Goal: Transaction & Acquisition: Purchase product/service

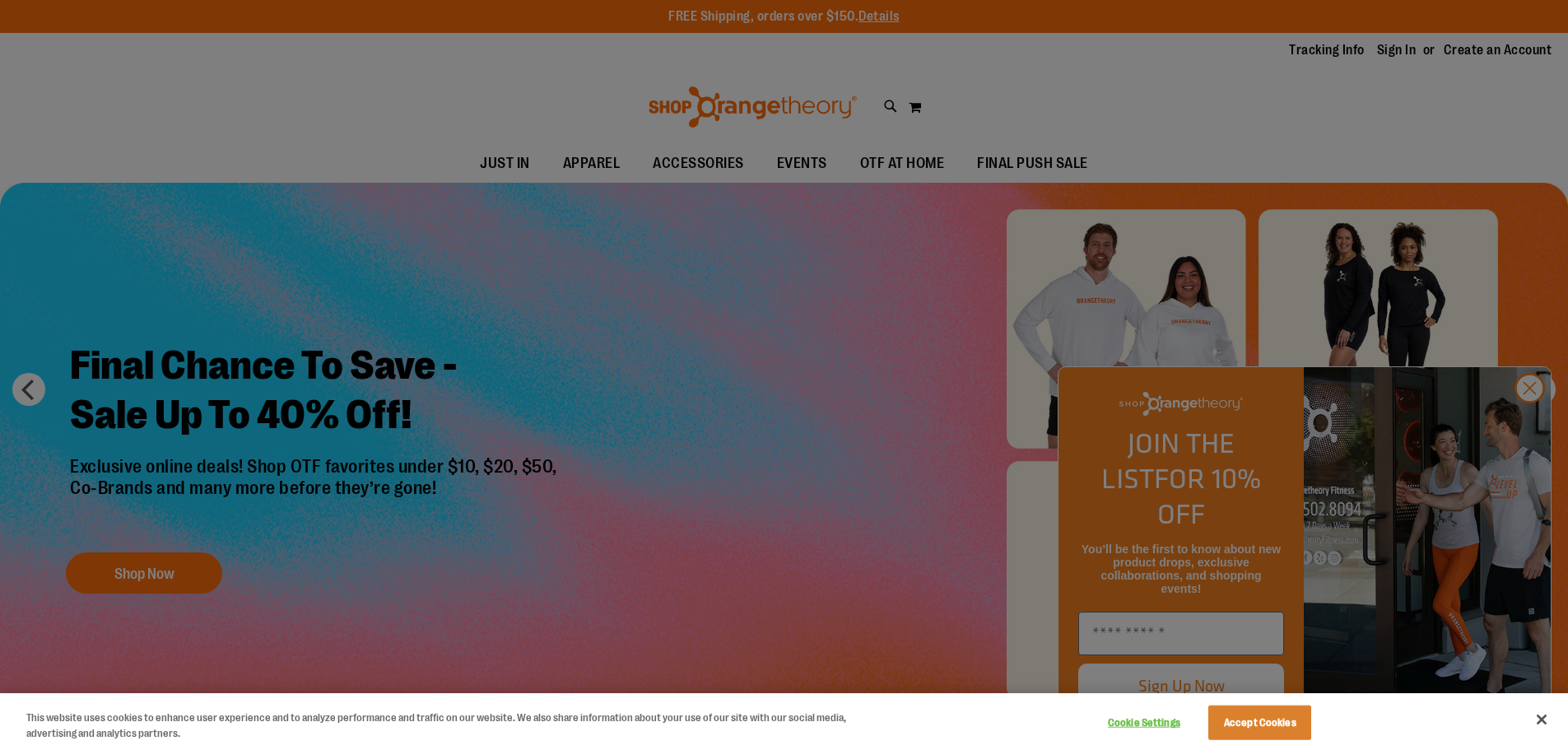
click at [1534, 424] on div at bounding box center [784, 375] width 1568 height 750
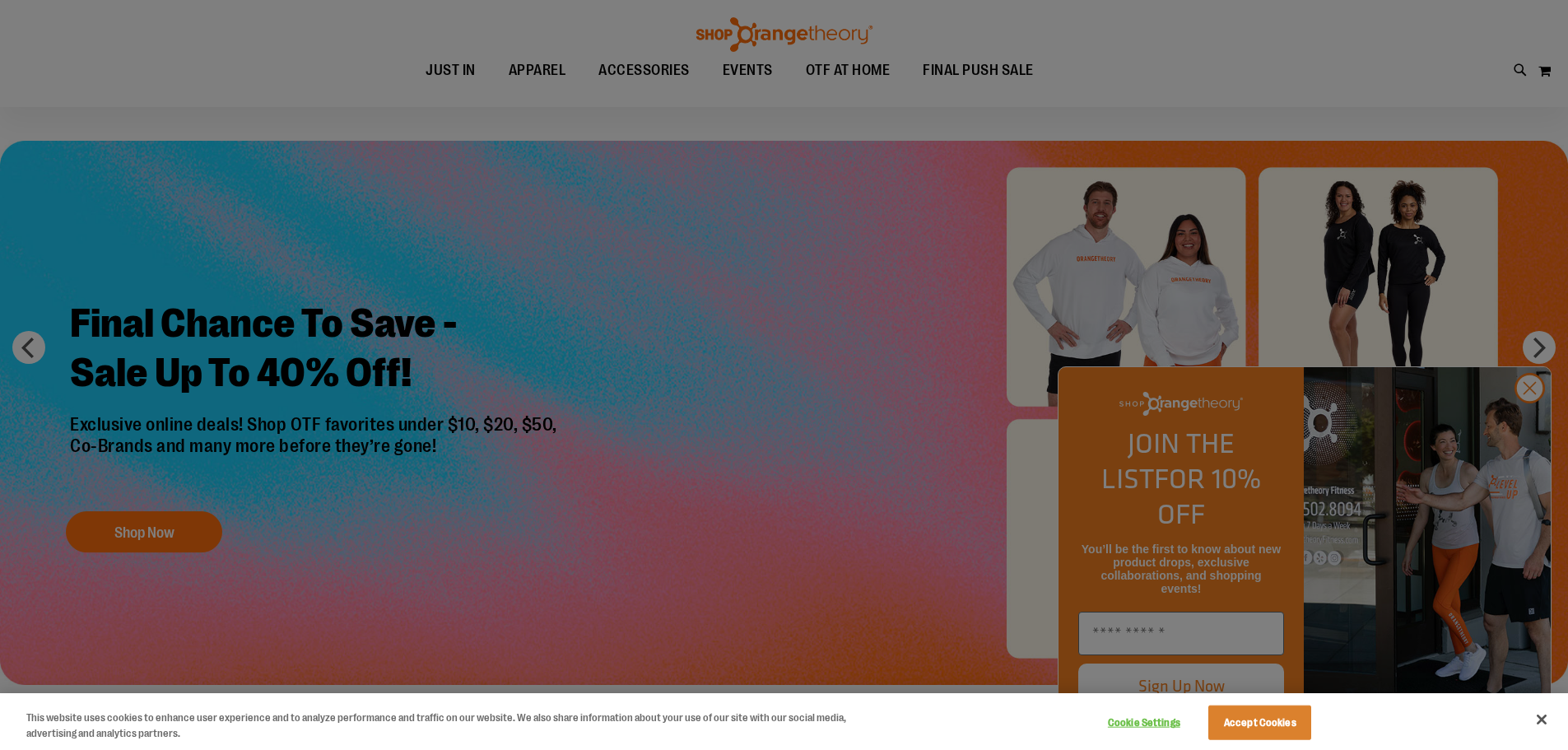
scroll to position [81, 0]
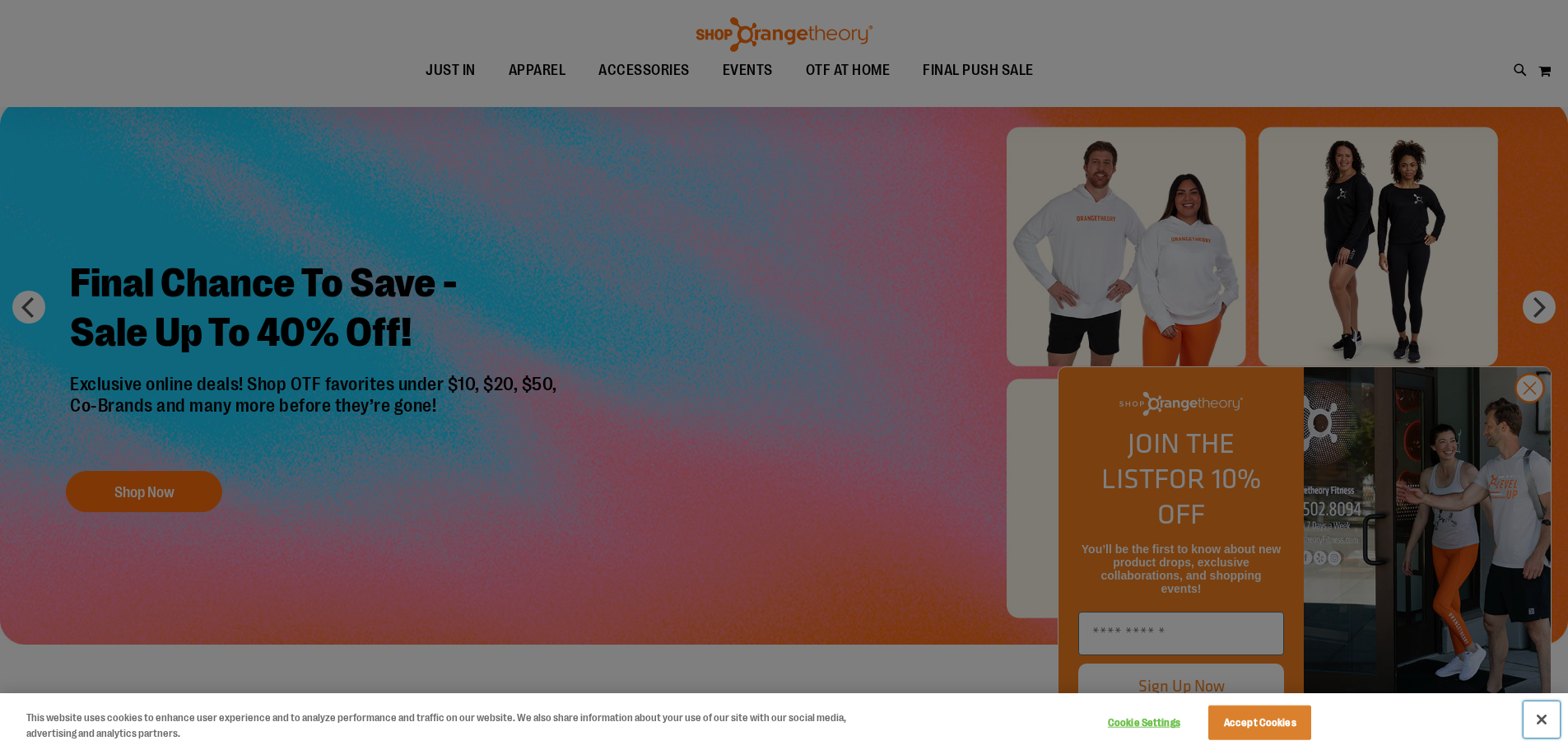
click at [1543, 725] on button "Close" at bounding box center [1542, 719] width 36 height 36
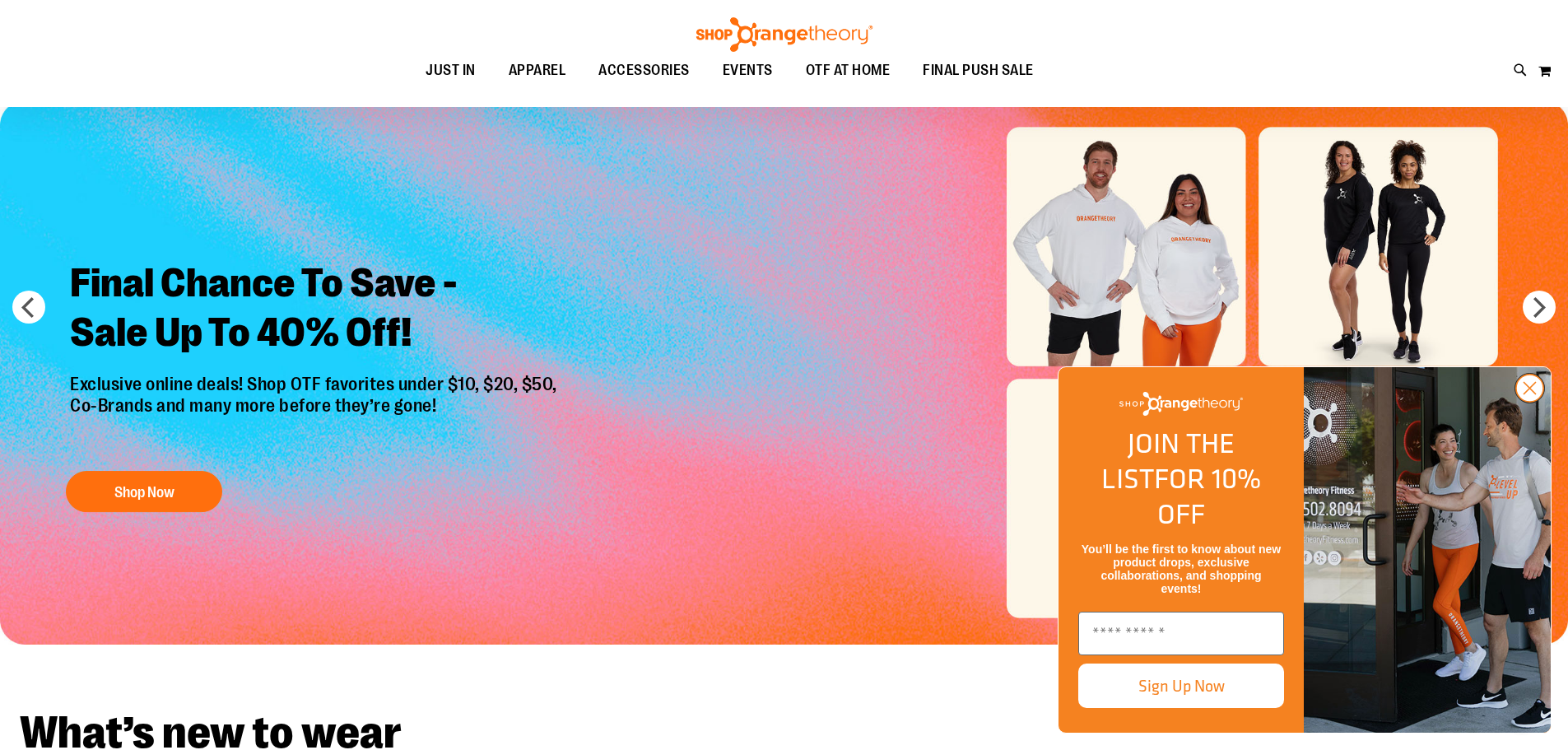
click at [1527, 394] on icon "Close dialog" at bounding box center [1530, 389] width 11 height 11
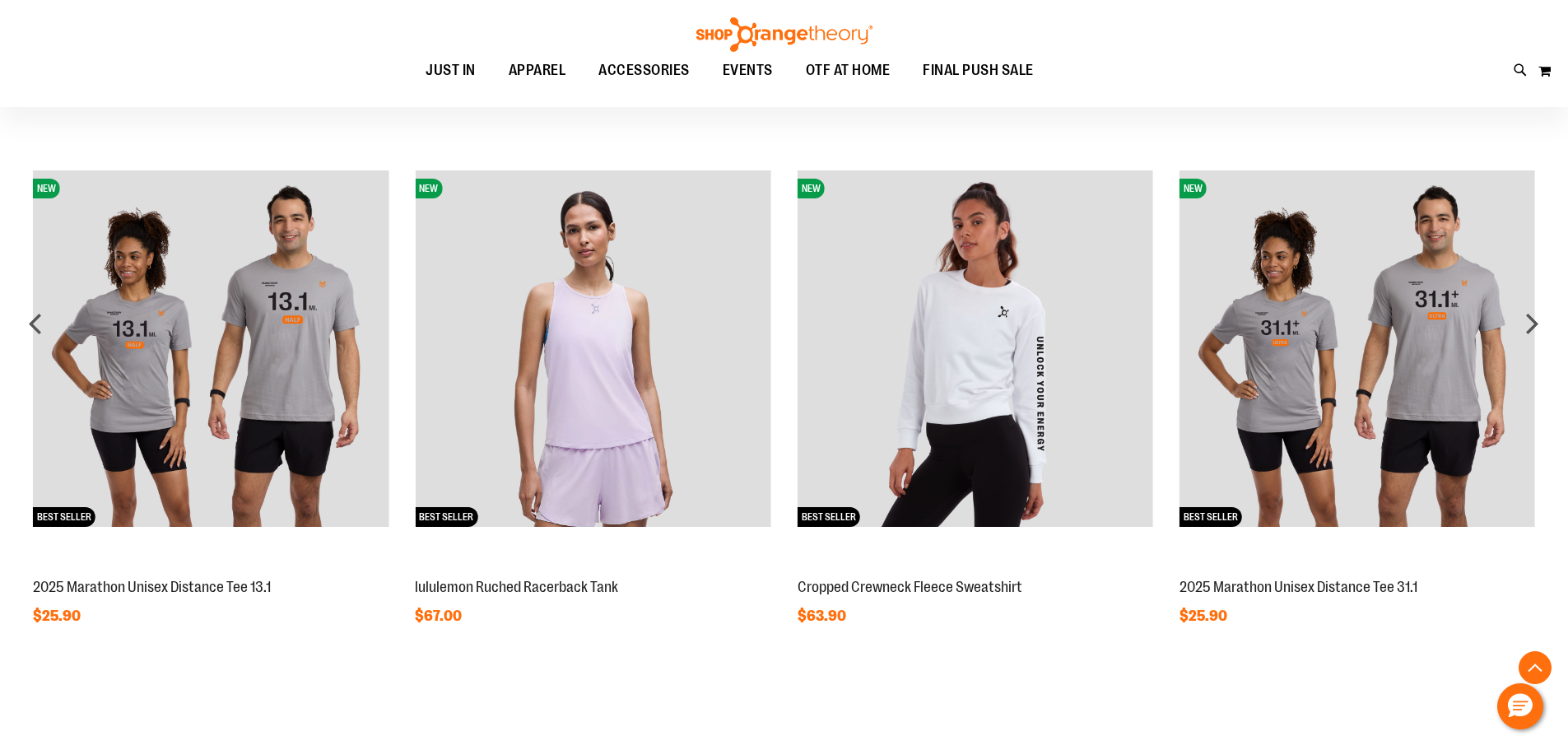
scroll to position [1398, 0]
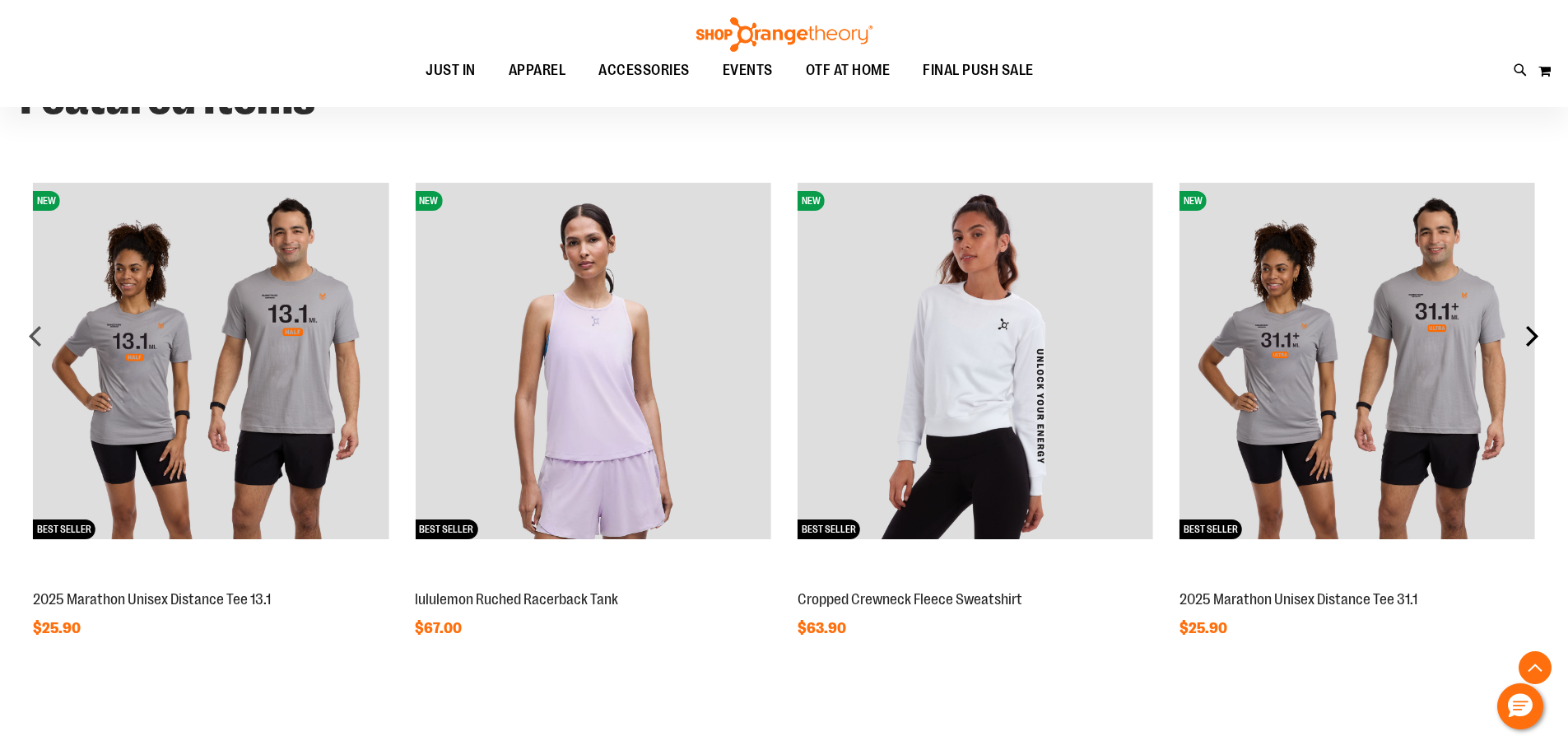
click at [1531, 337] on div "next" at bounding box center [1531, 335] width 33 height 33
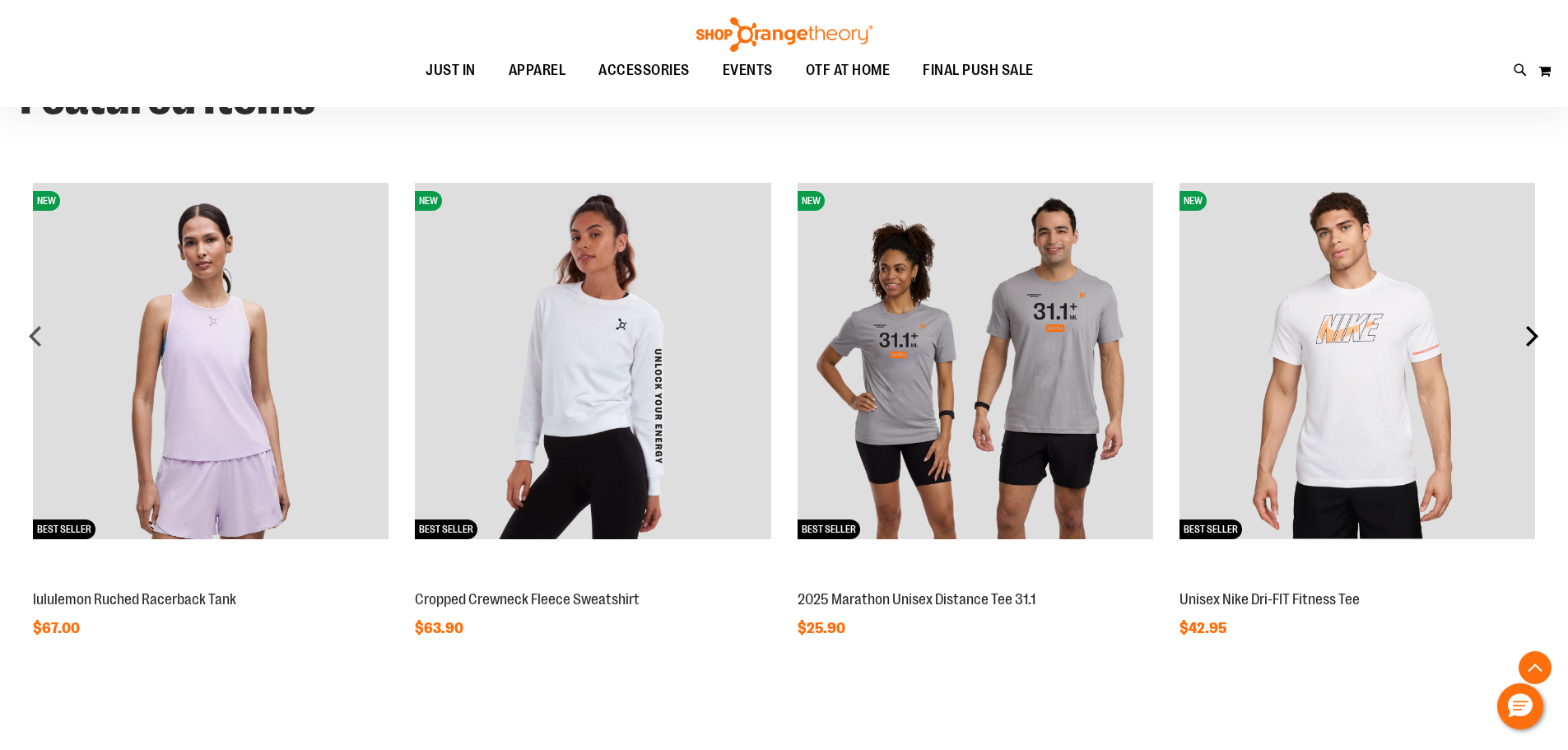
click at [1531, 337] on div "next" at bounding box center [1531, 335] width 33 height 33
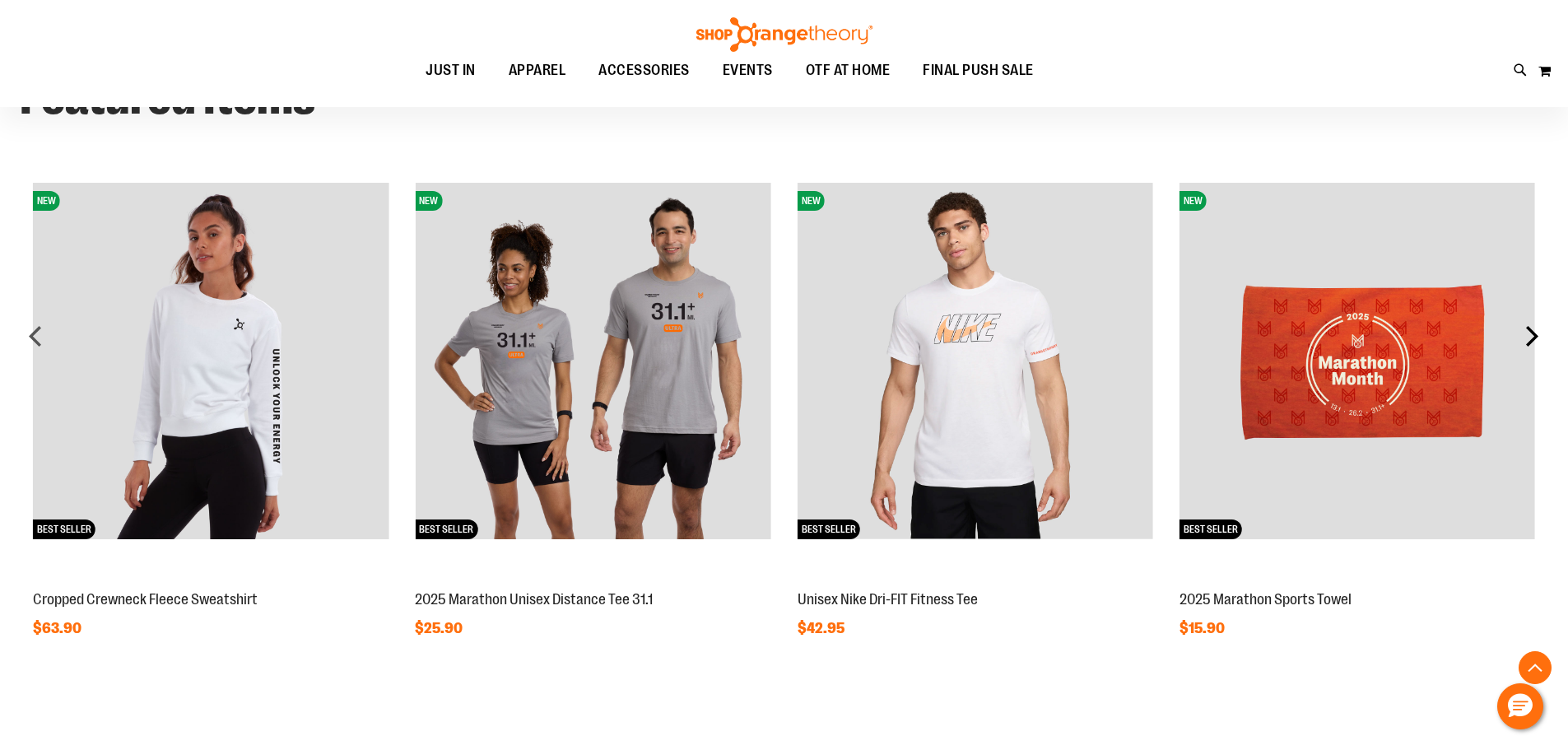
click at [1531, 337] on div "next" at bounding box center [1531, 335] width 33 height 33
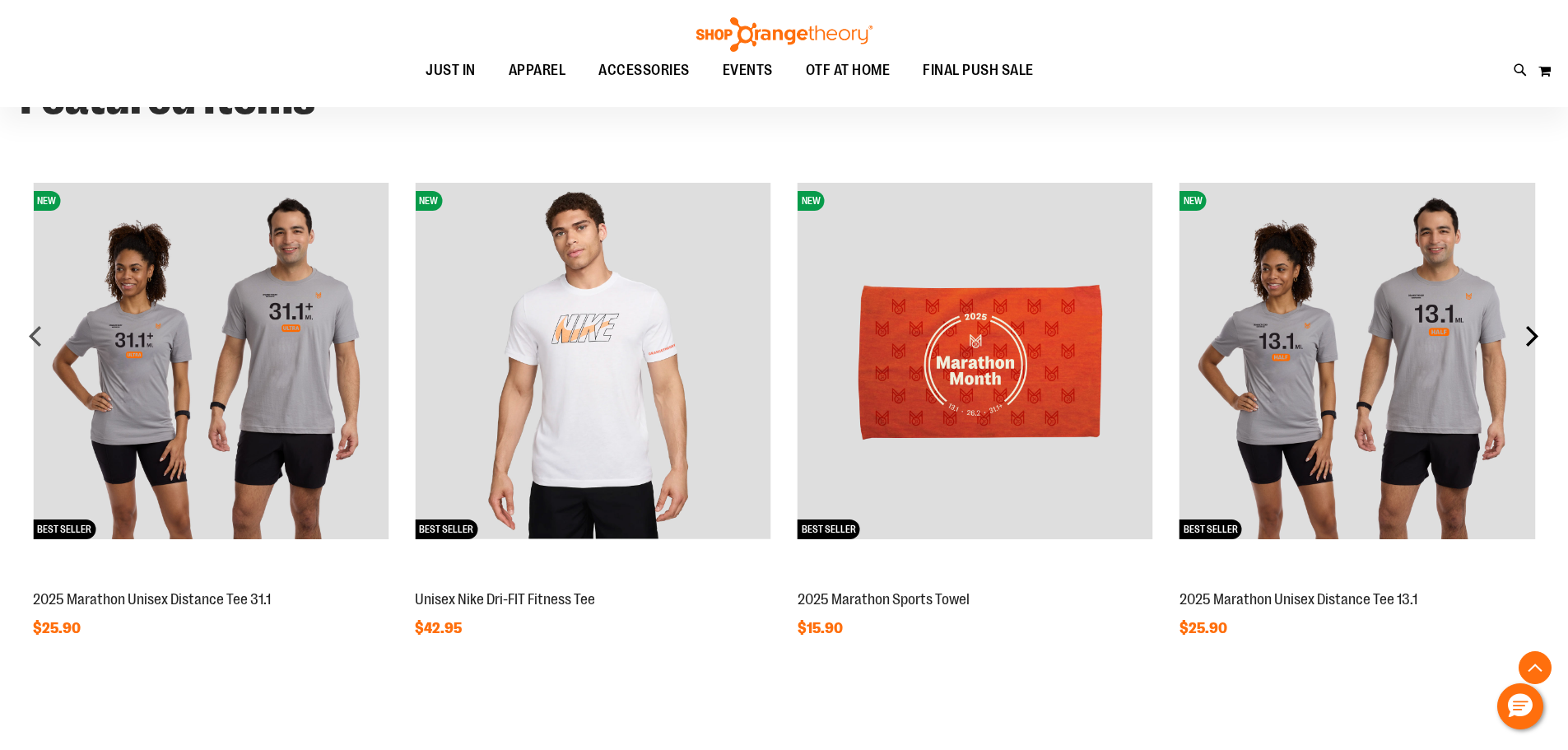
click at [1531, 337] on div "next" at bounding box center [1531, 335] width 33 height 33
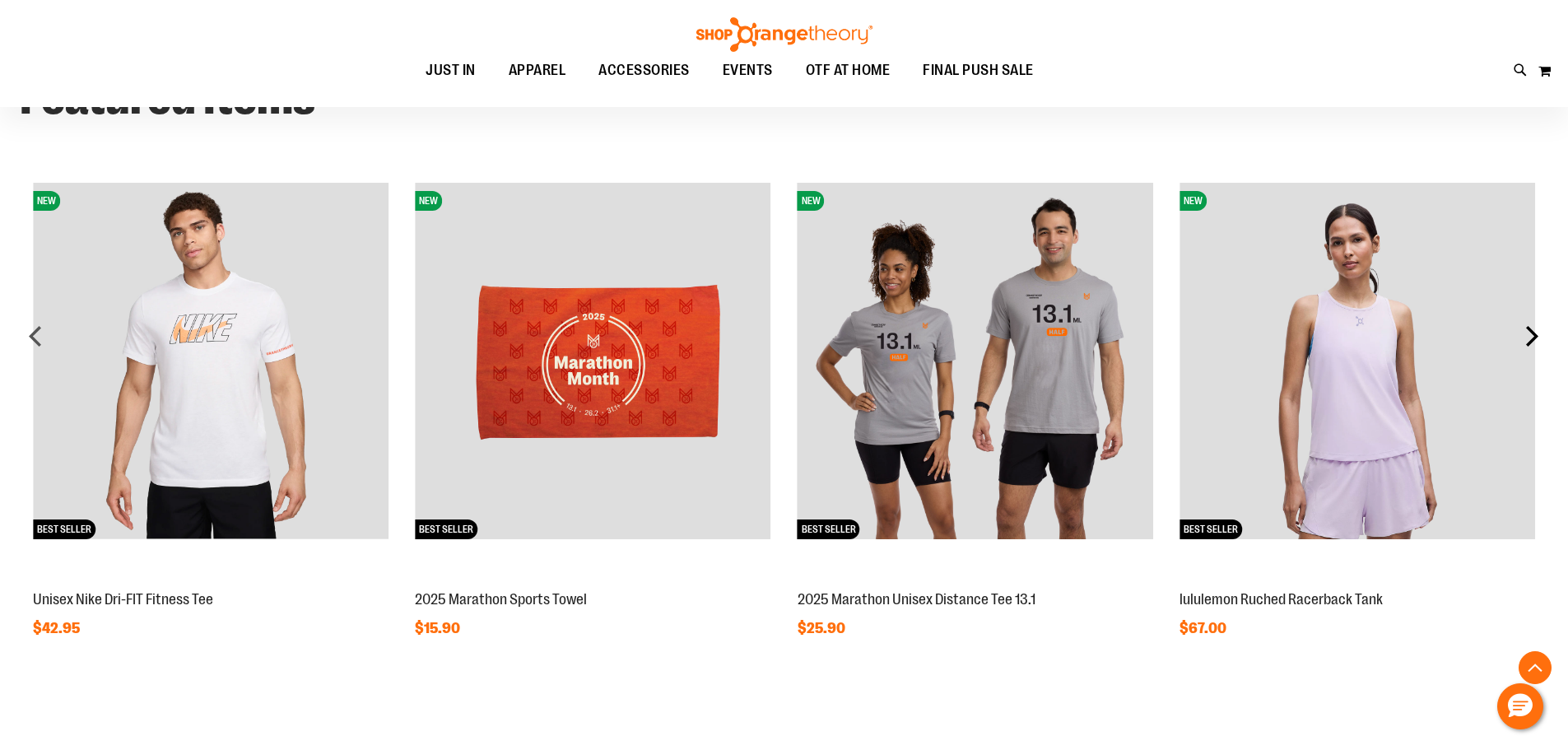
click at [1531, 337] on div "next" at bounding box center [1531, 335] width 33 height 33
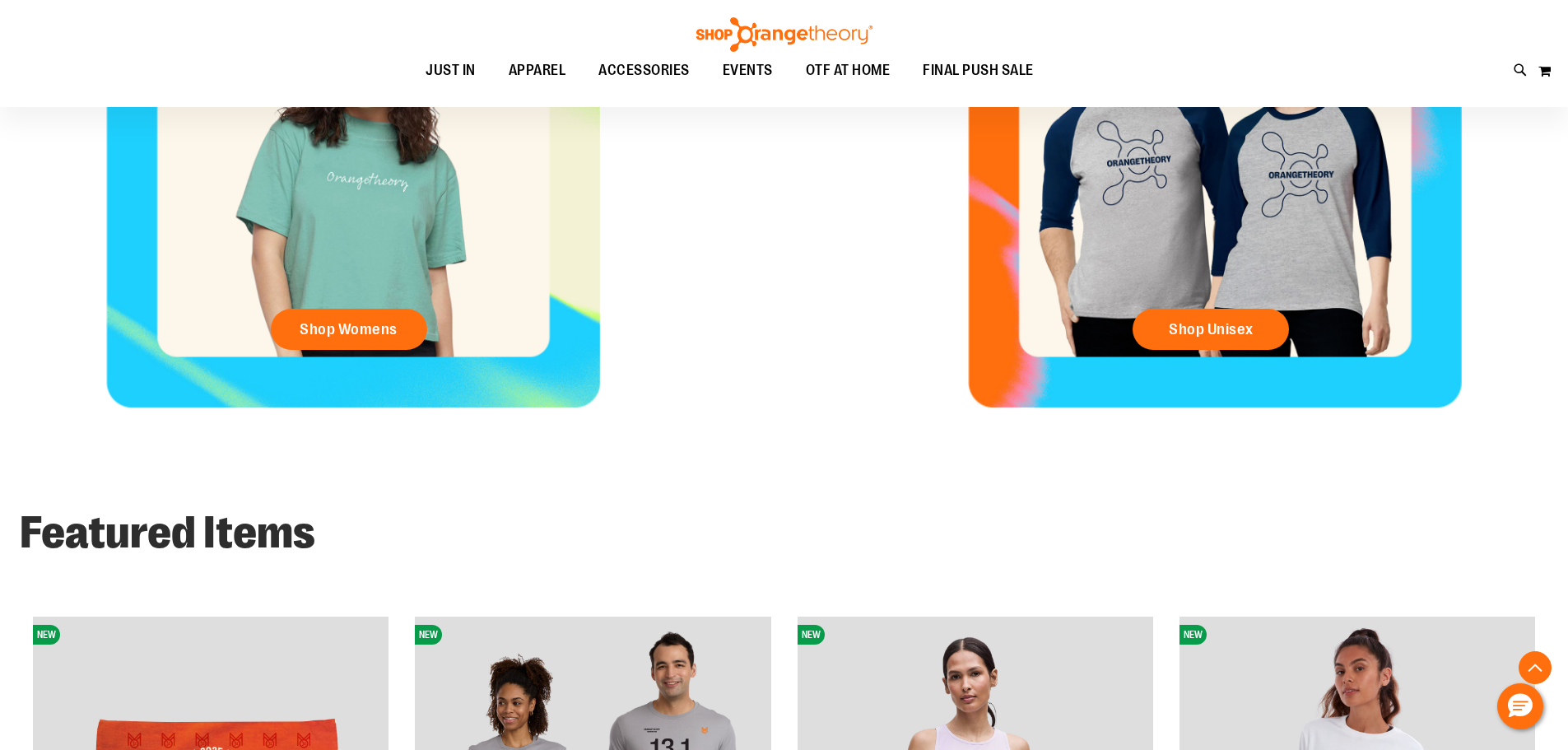
scroll to position [822, 0]
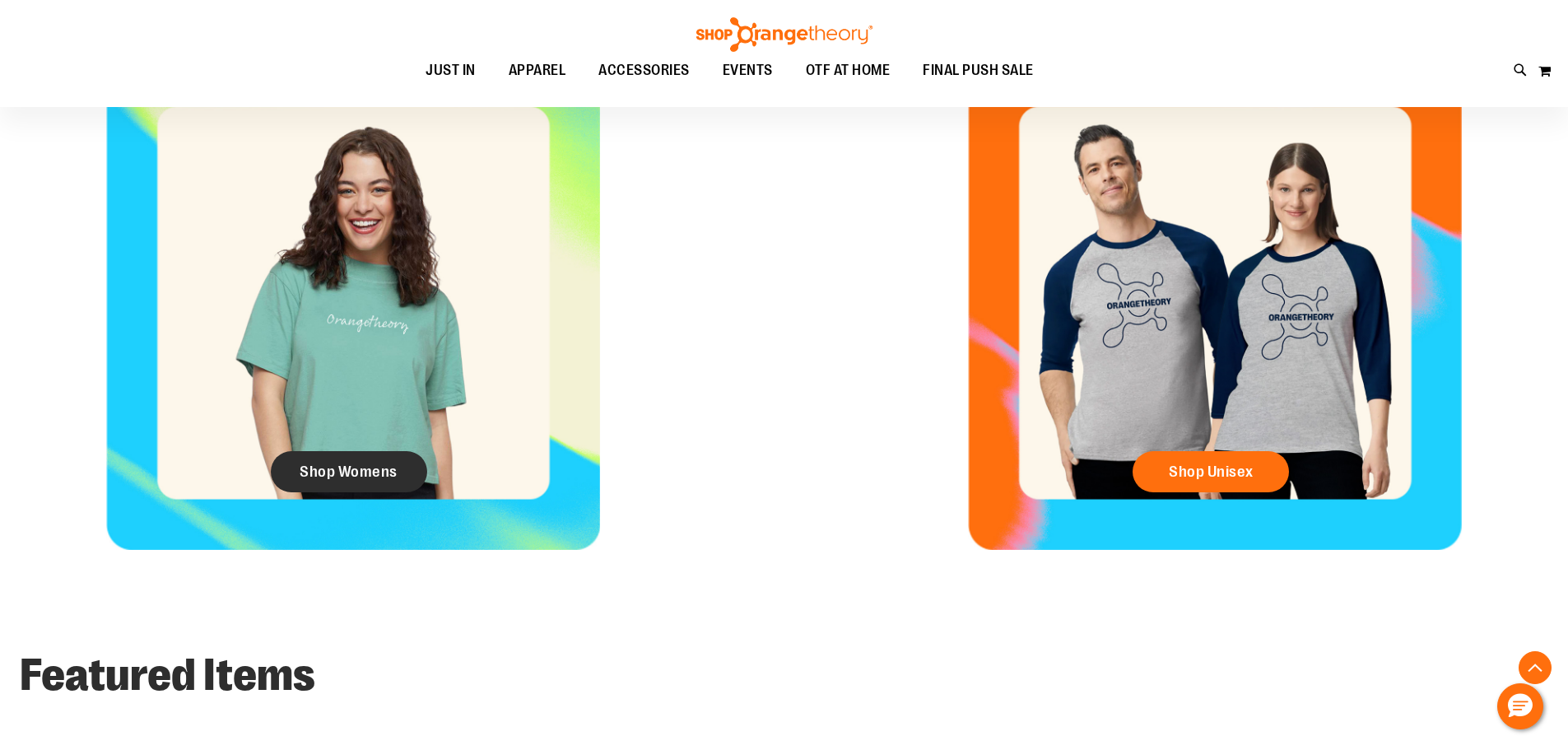
click at [361, 472] on span "Shop Womens" at bounding box center [349, 471] width 98 height 18
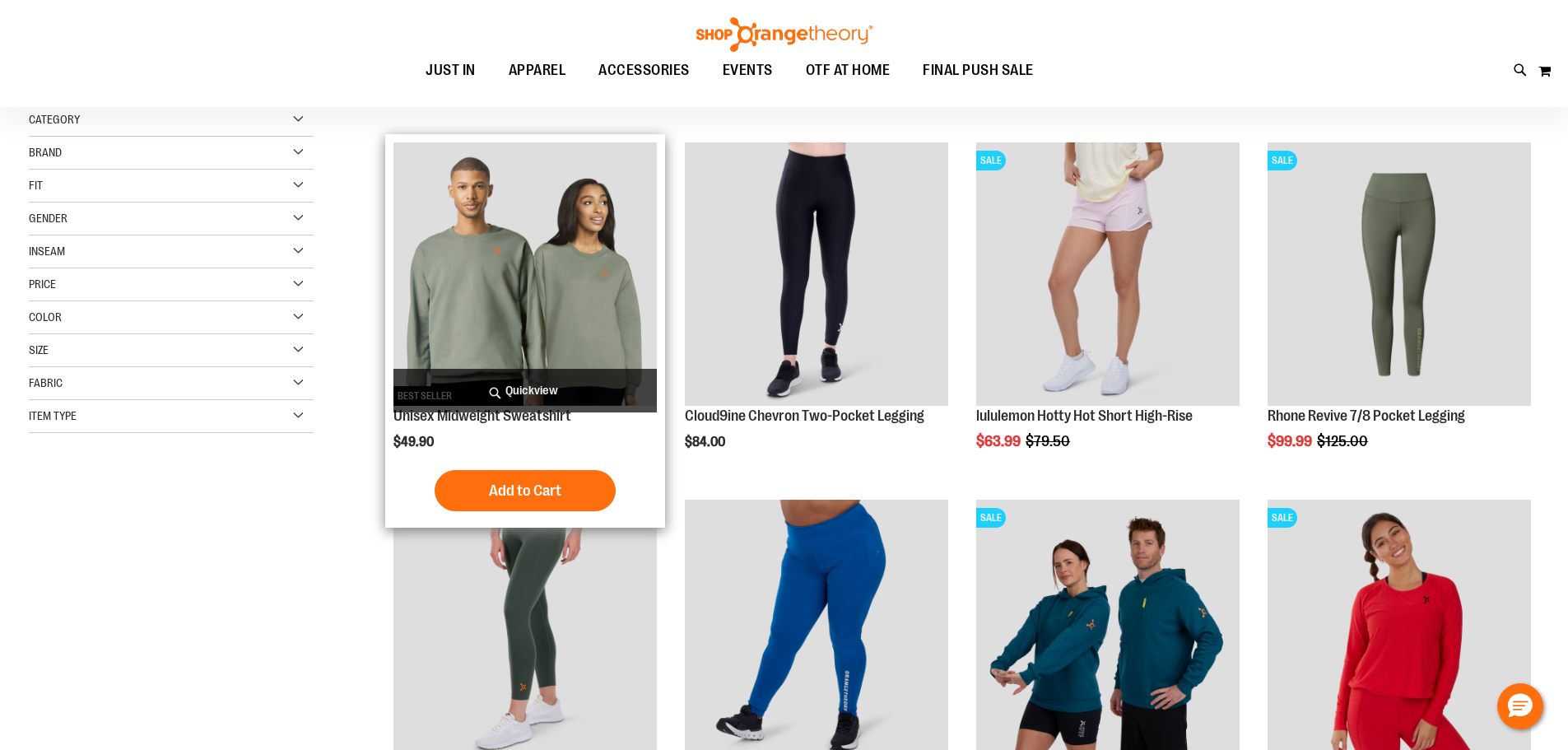
scroll to position [164, 0]
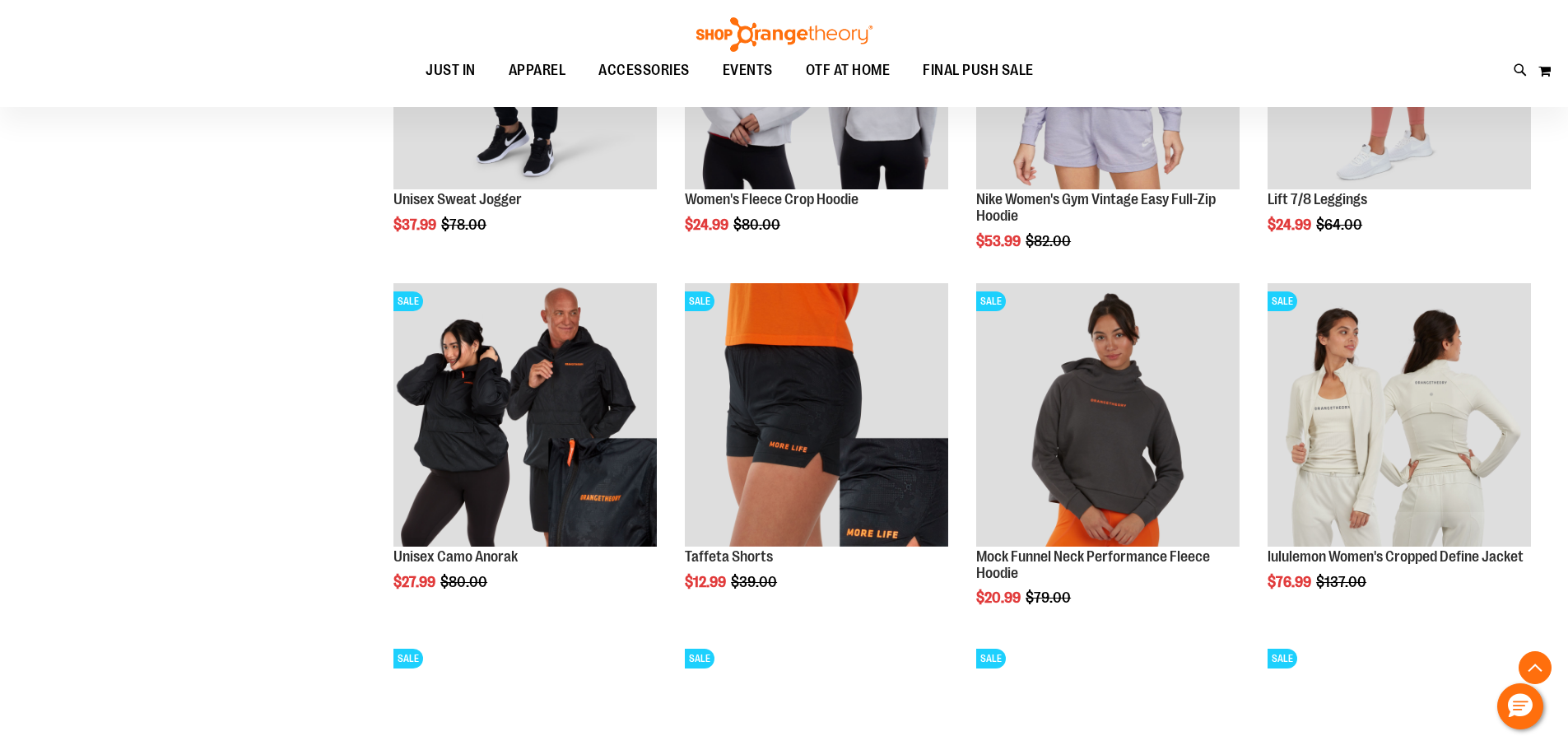
scroll to position [1480, 0]
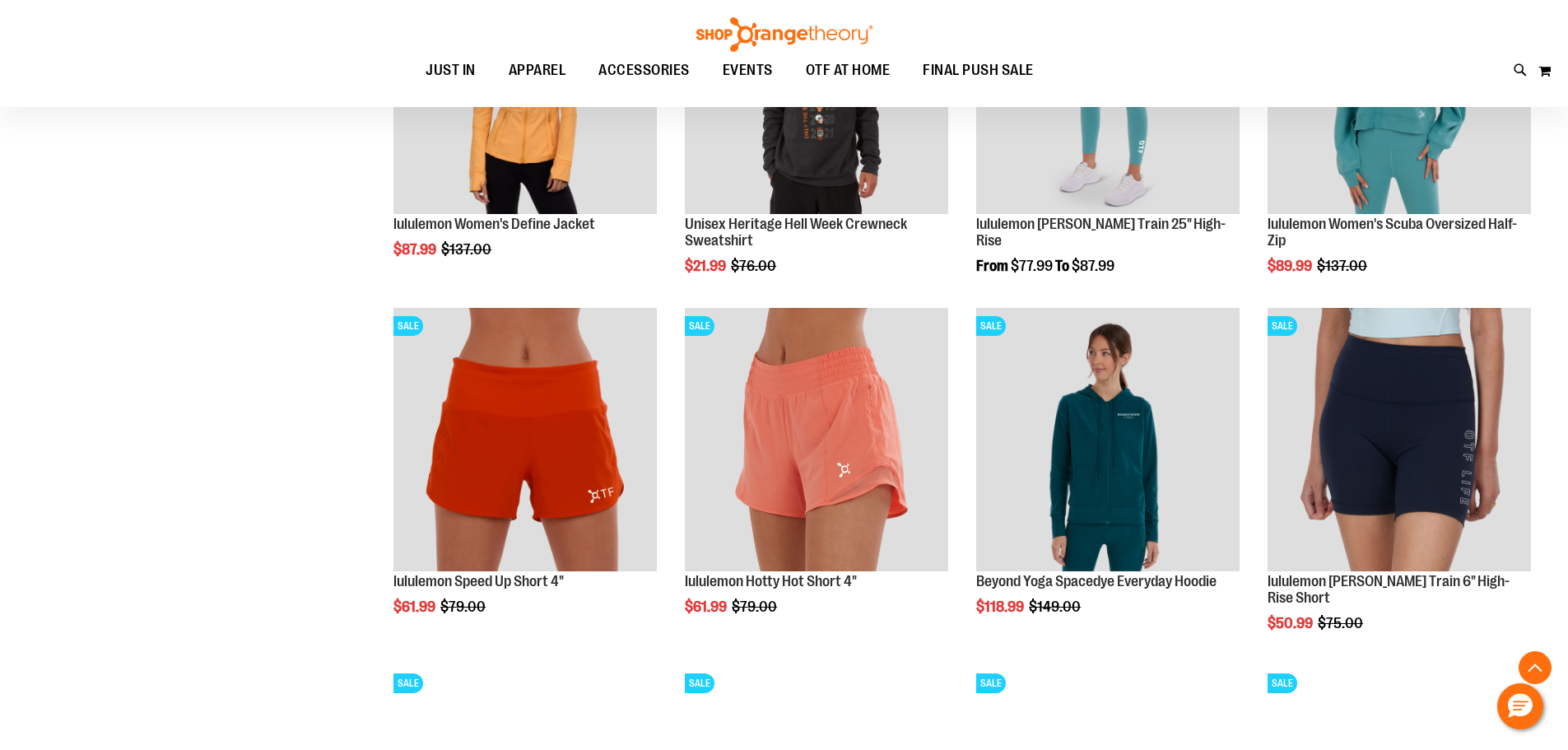
scroll to position [1932, 0]
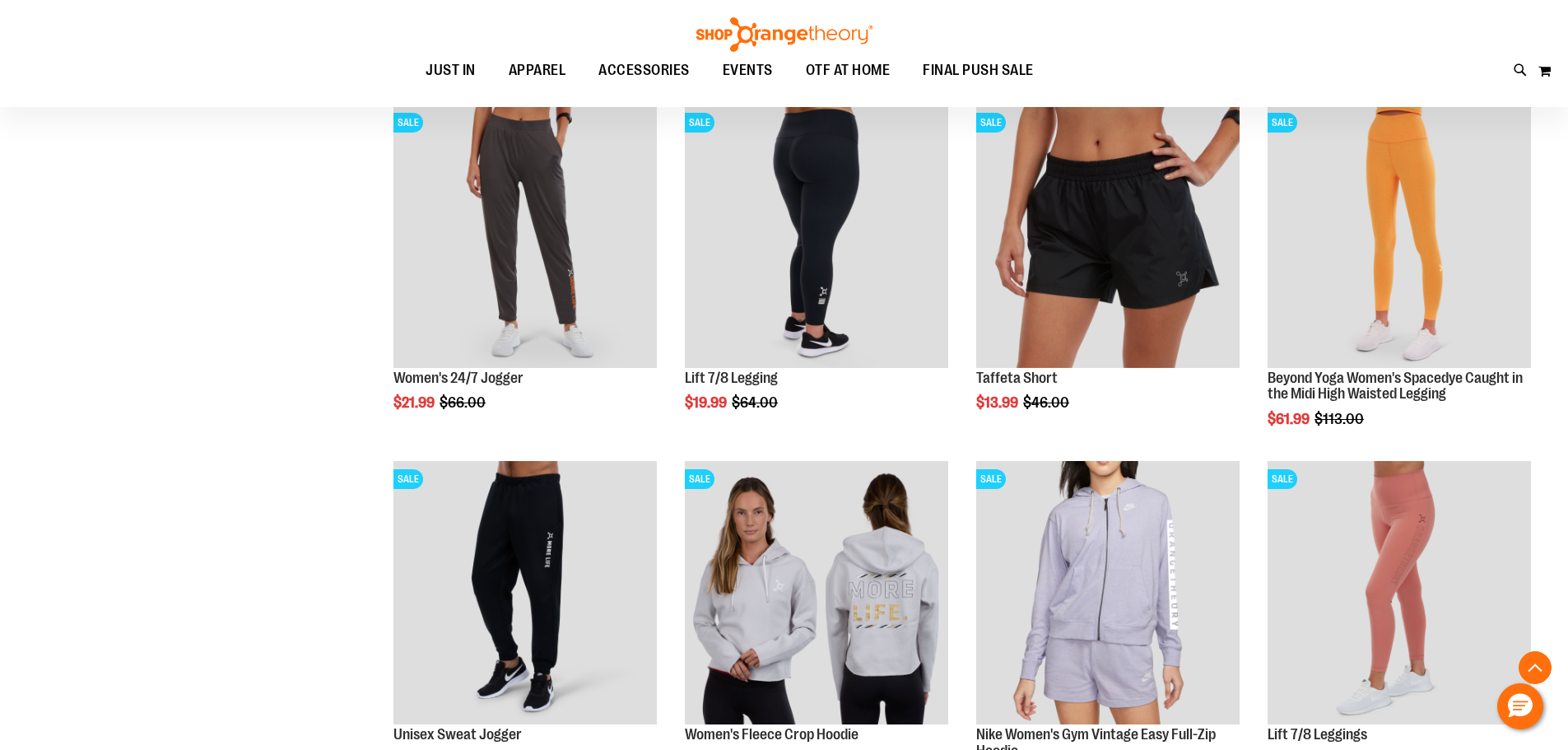
scroll to position [698, 0]
